Goal: Leave review/rating: Leave review/rating

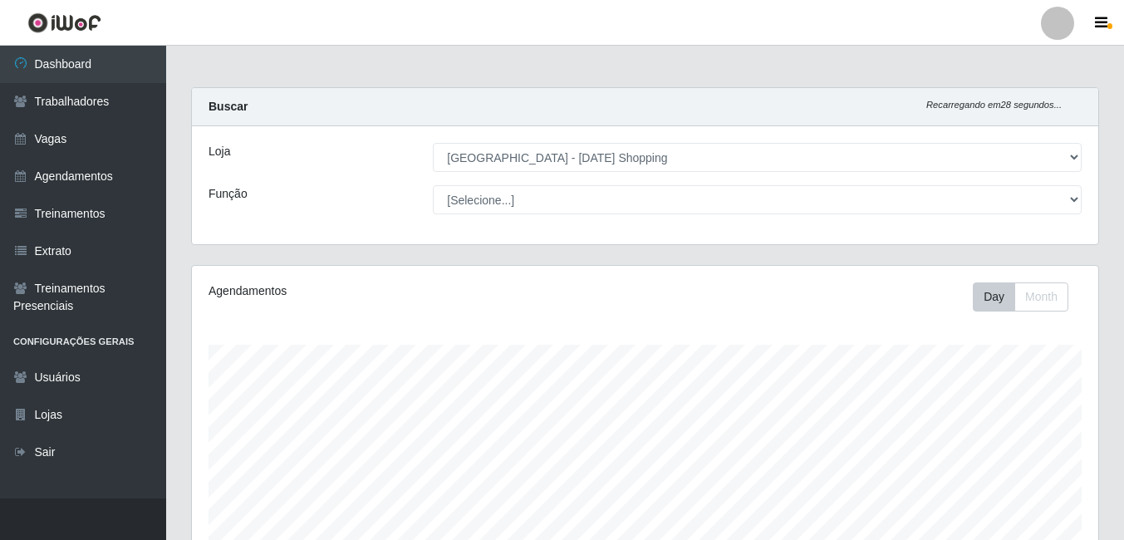
select select "471"
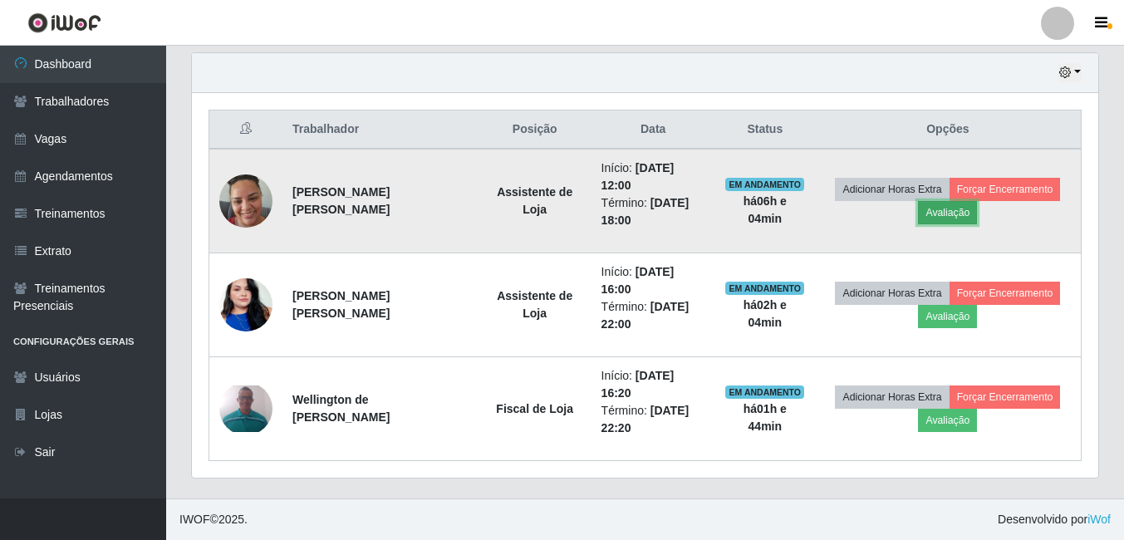
scroll to position [345, 906]
click at [938, 214] on button "Avaliação" at bounding box center [947, 212] width 59 height 23
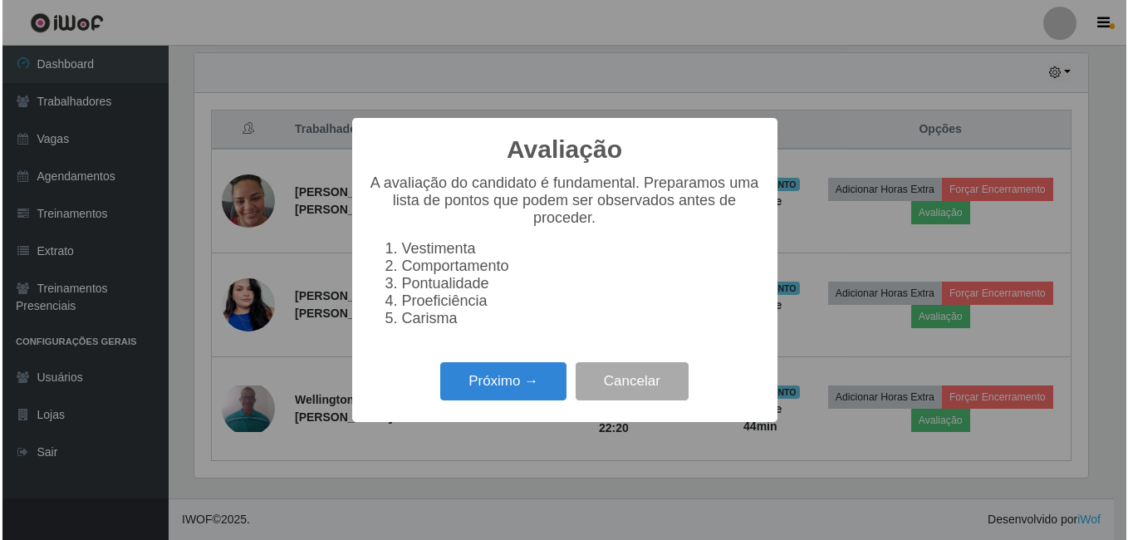
scroll to position [345, 898]
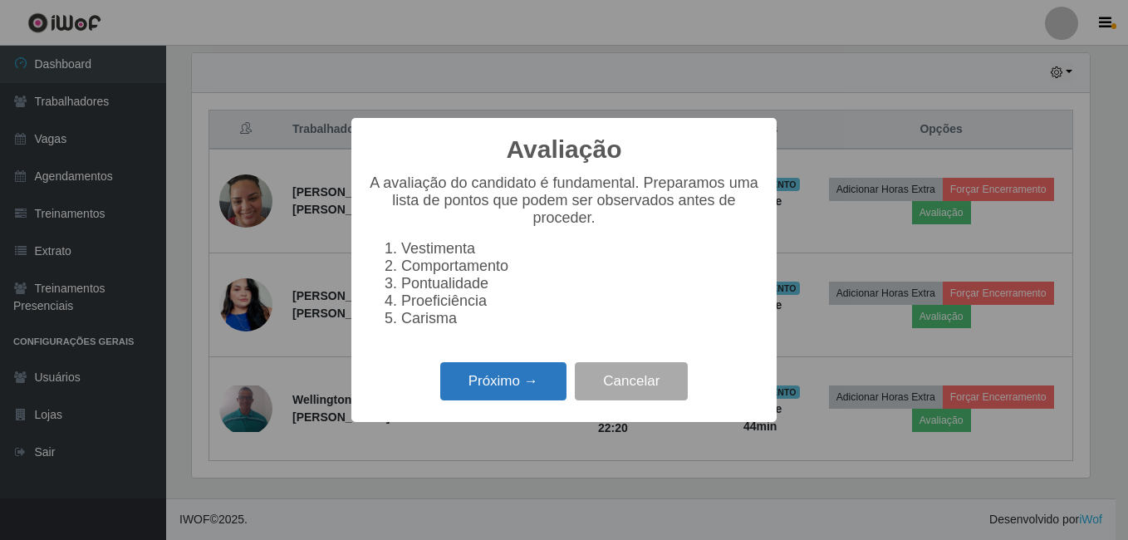
click at [533, 397] on button "Próximo →" at bounding box center [503, 381] width 126 height 39
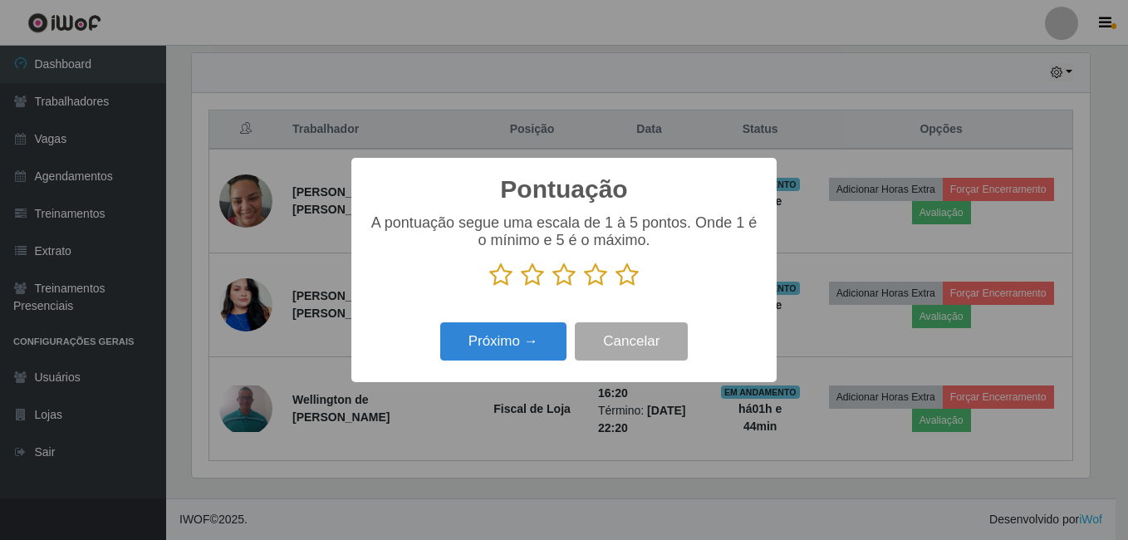
scroll to position [830535, 829981]
click at [631, 277] on icon at bounding box center [627, 275] width 23 height 25
click at [616, 287] on input "radio" at bounding box center [616, 287] width 0 height 0
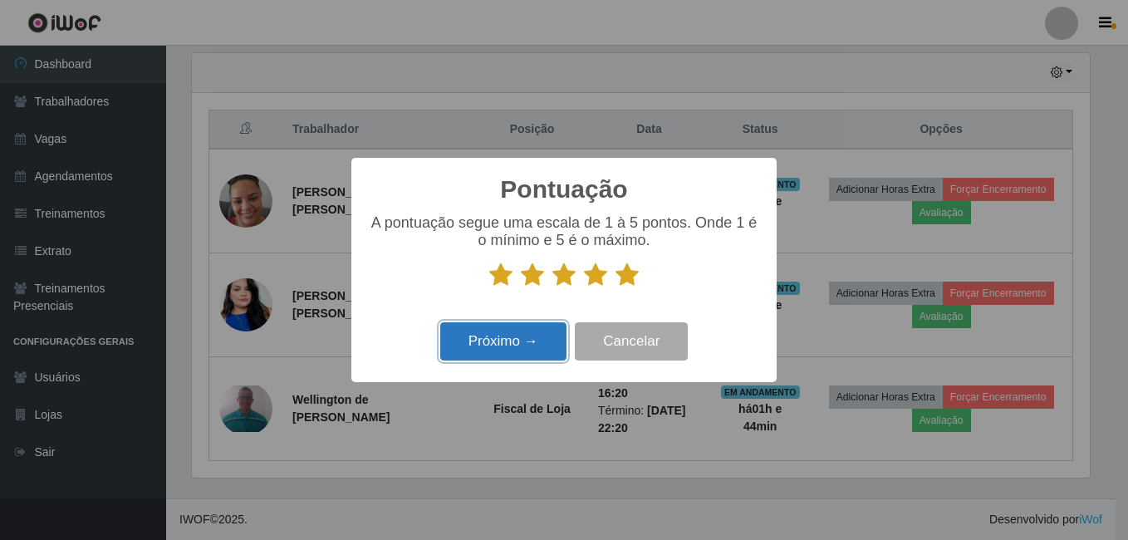
click at [512, 344] on button "Próximo →" at bounding box center [503, 341] width 126 height 39
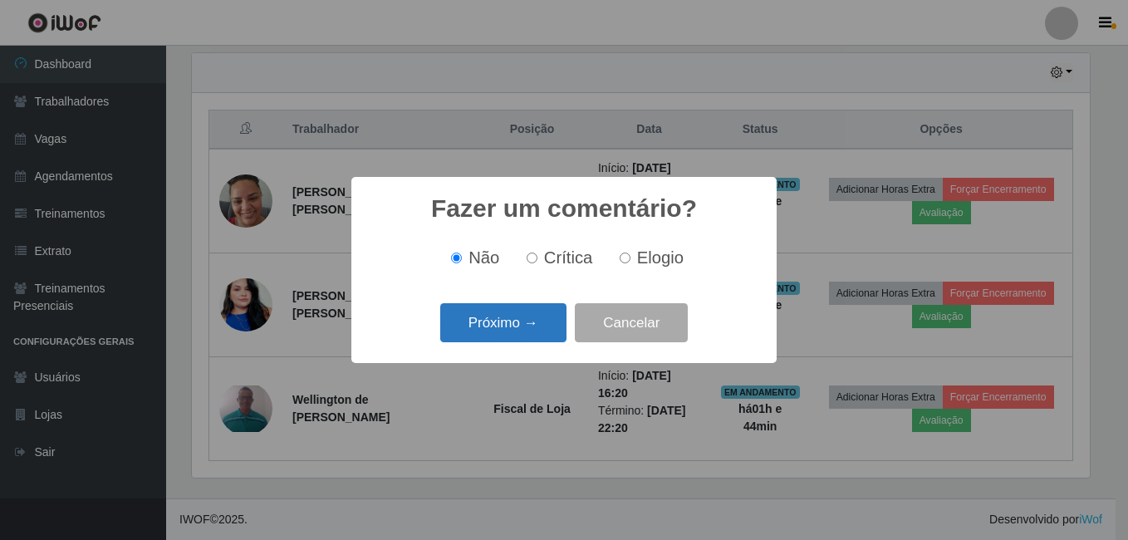
click at [504, 327] on button "Próximo →" at bounding box center [503, 322] width 126 height 39
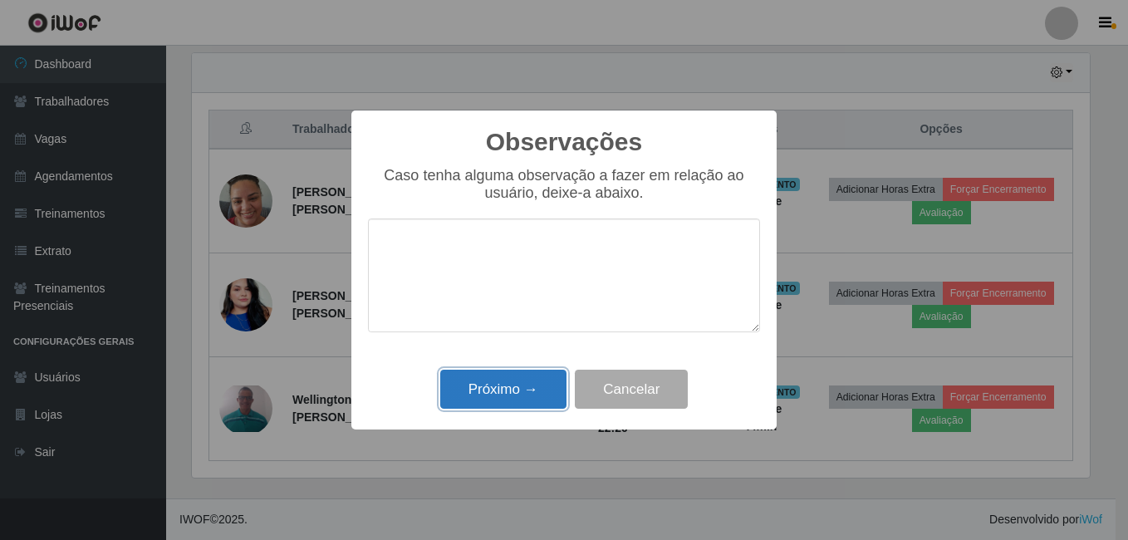
click at [486, 383] on button "Próximo →" at bounding box center [503, 389] width 126 height 39
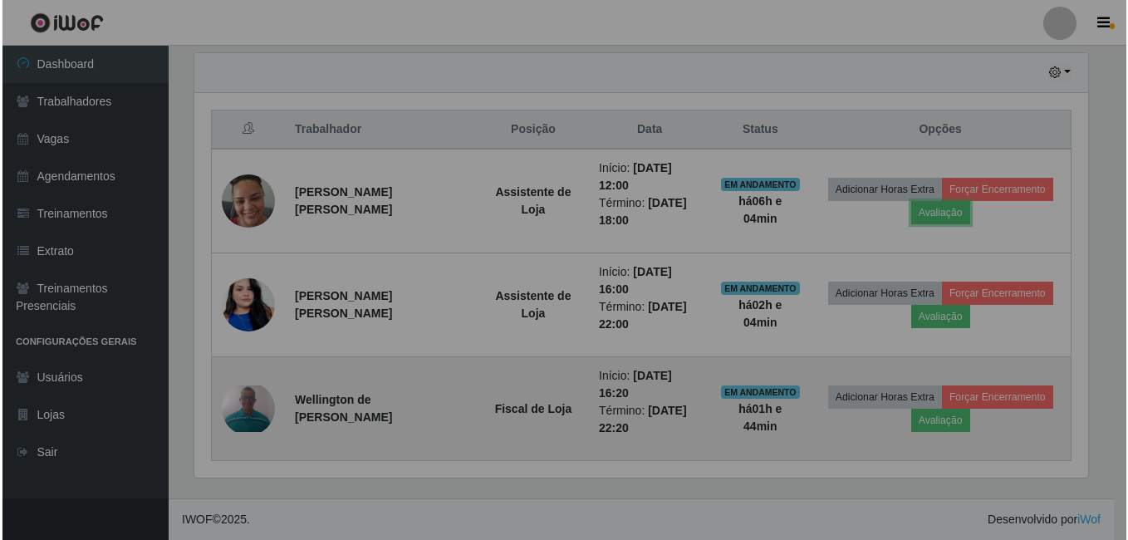
scroll to position [345, 906]
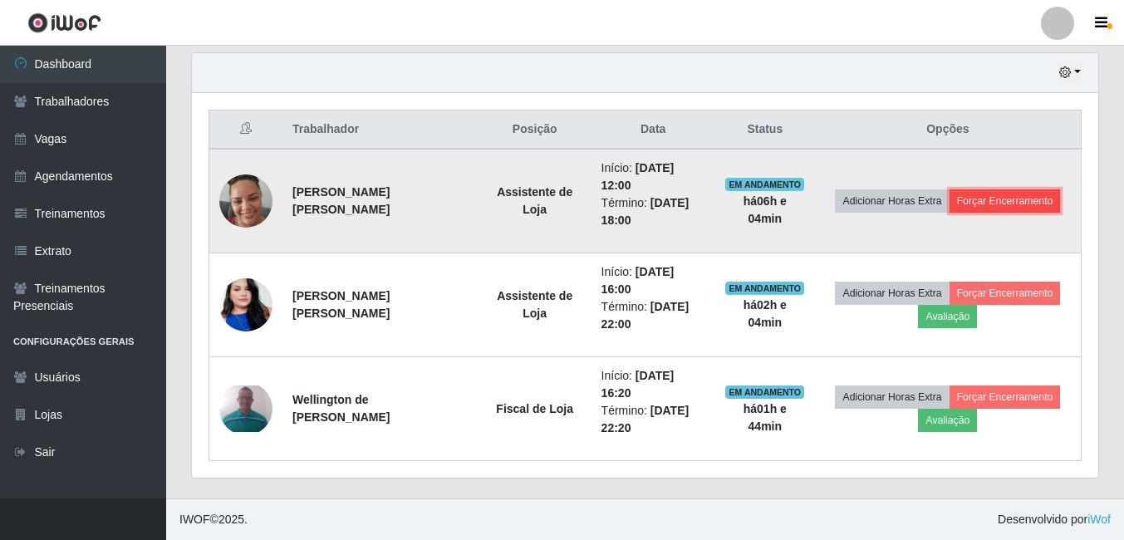
click at [1012, 207] on button "Forçar Encerramento" at bounding box center [1005, 200] width 111 height 23
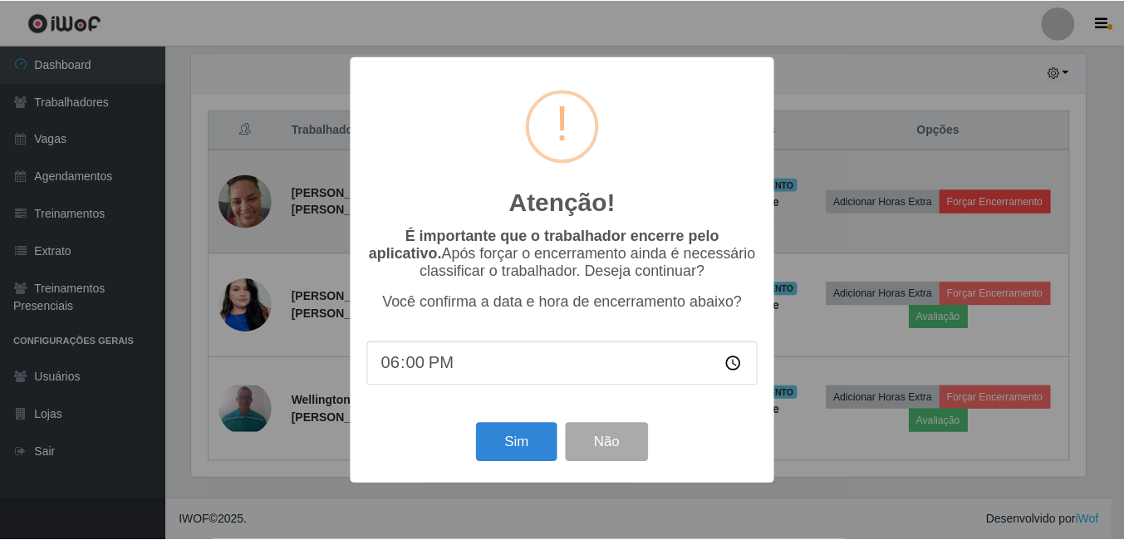
scroll to position [345, 898]
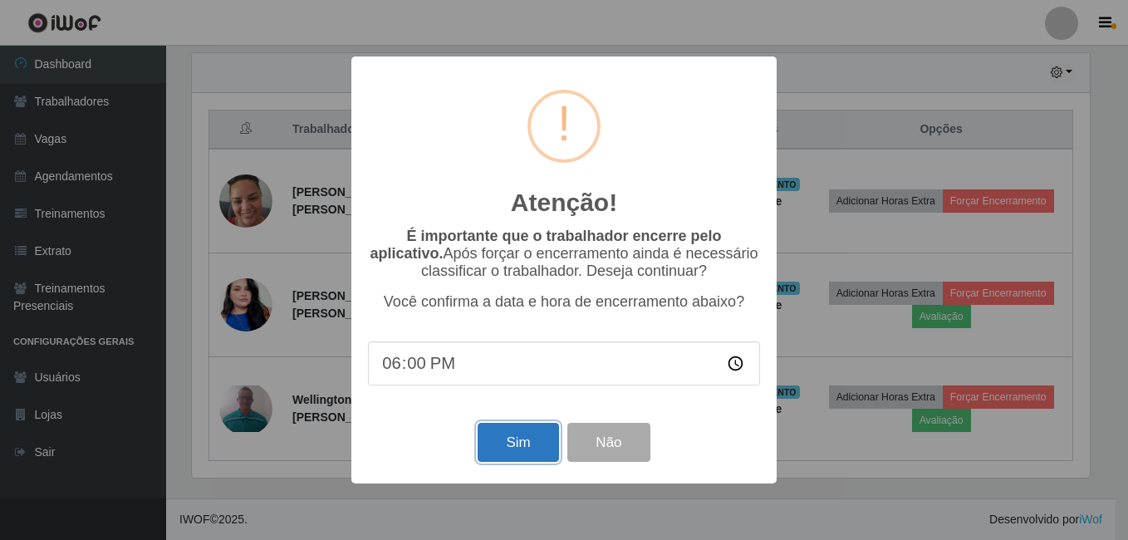
click at [513, 445] on button "Sim" at bounding box center [518, 442] width 81 height 39
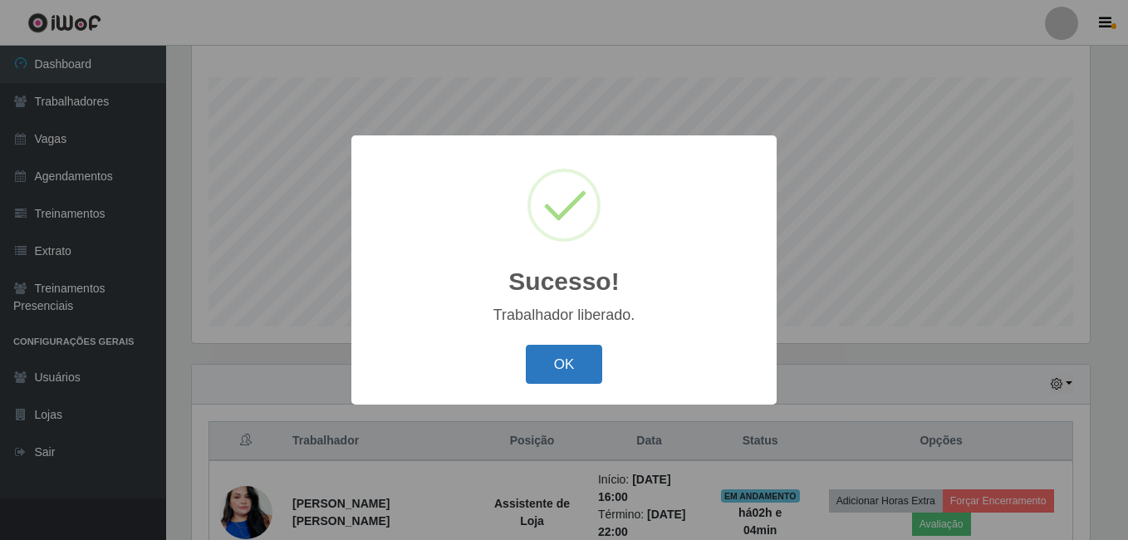
click at [577, 368] on button "OK" at bounding box center [564, 364] width 77 height 39
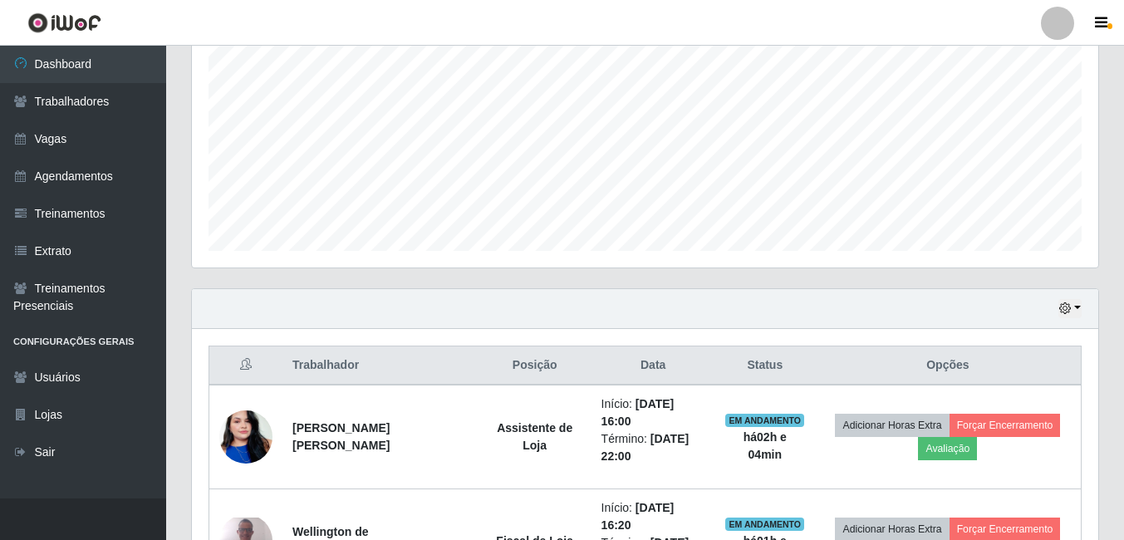
scroll to position [440, 0]
